Goal: Navigation & Orientation: Find specific page/section

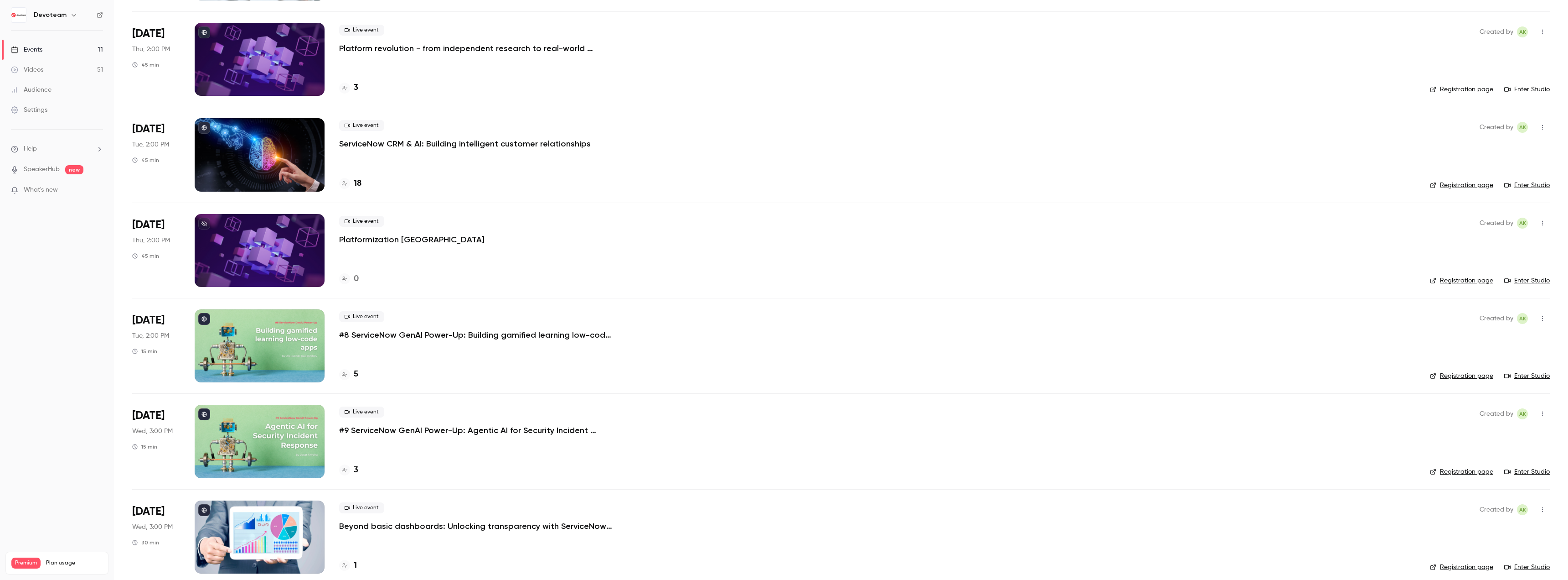
scroll to position [319, 0]
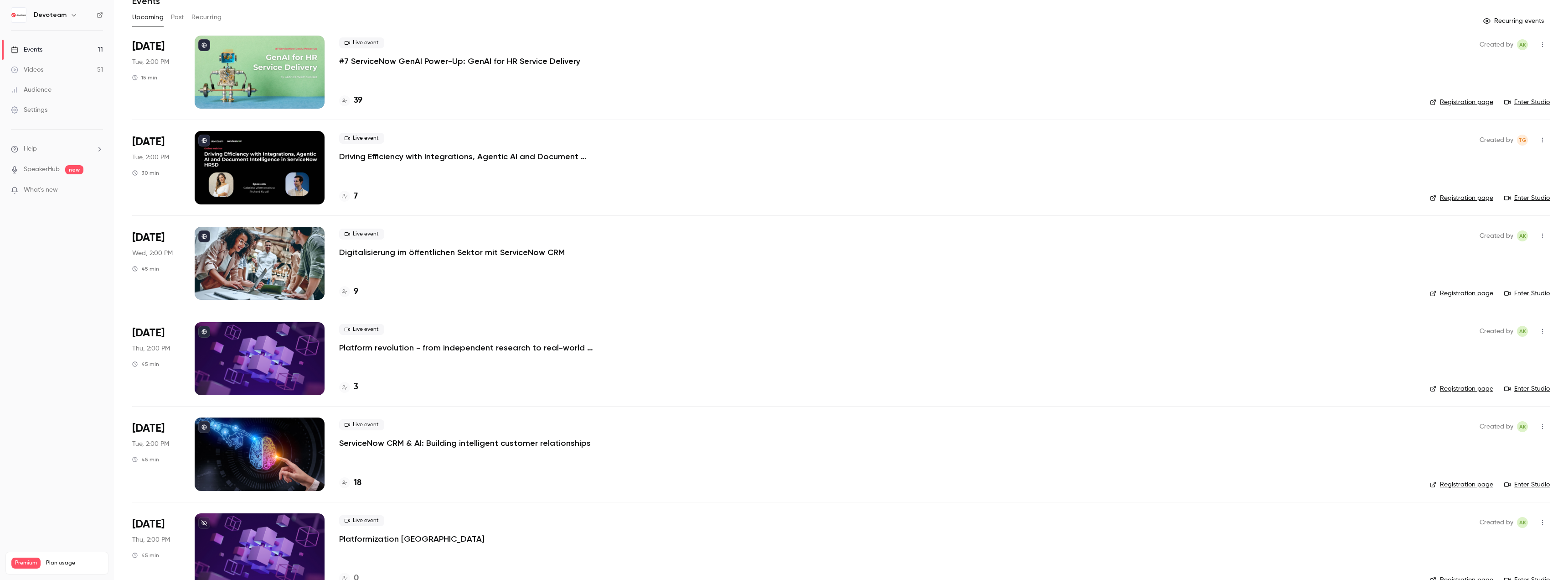
scroll to position [137, 0]
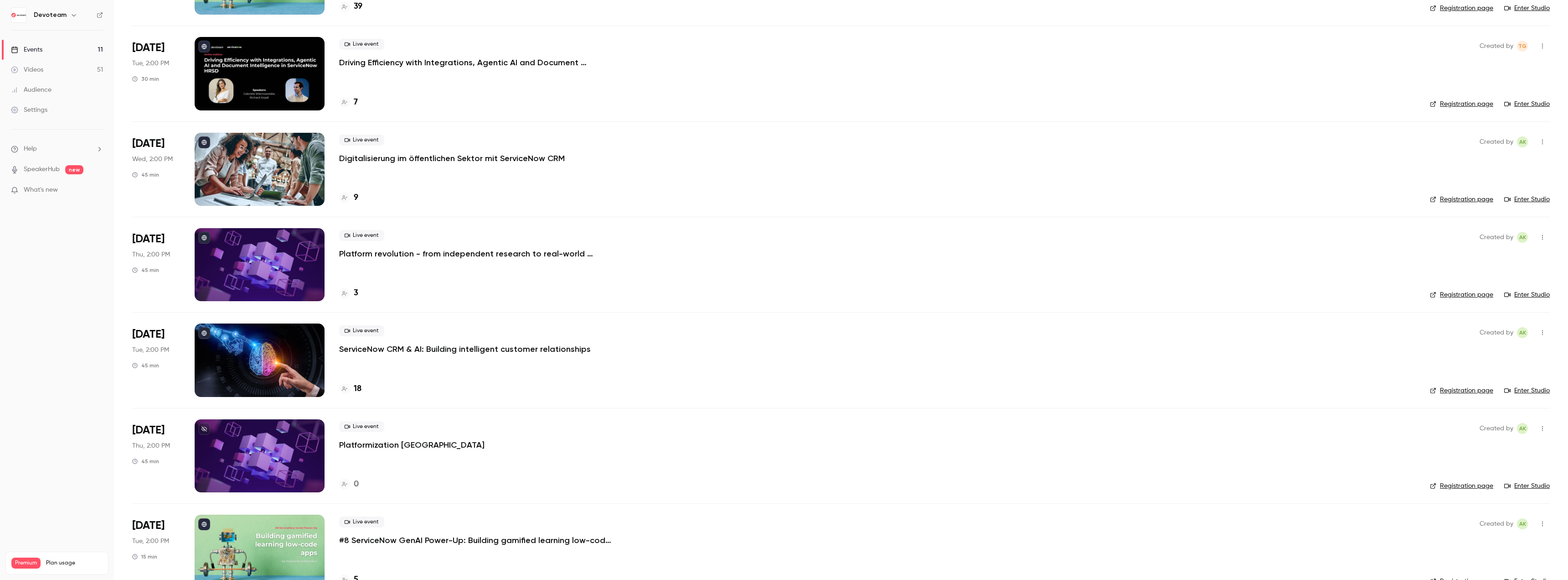
click at [357, 387] on h4 "18" at bounding box center [357, 389] width 7 height 13
